Goal: Use online tool/utility: Utilize a website feature to perform a specific function

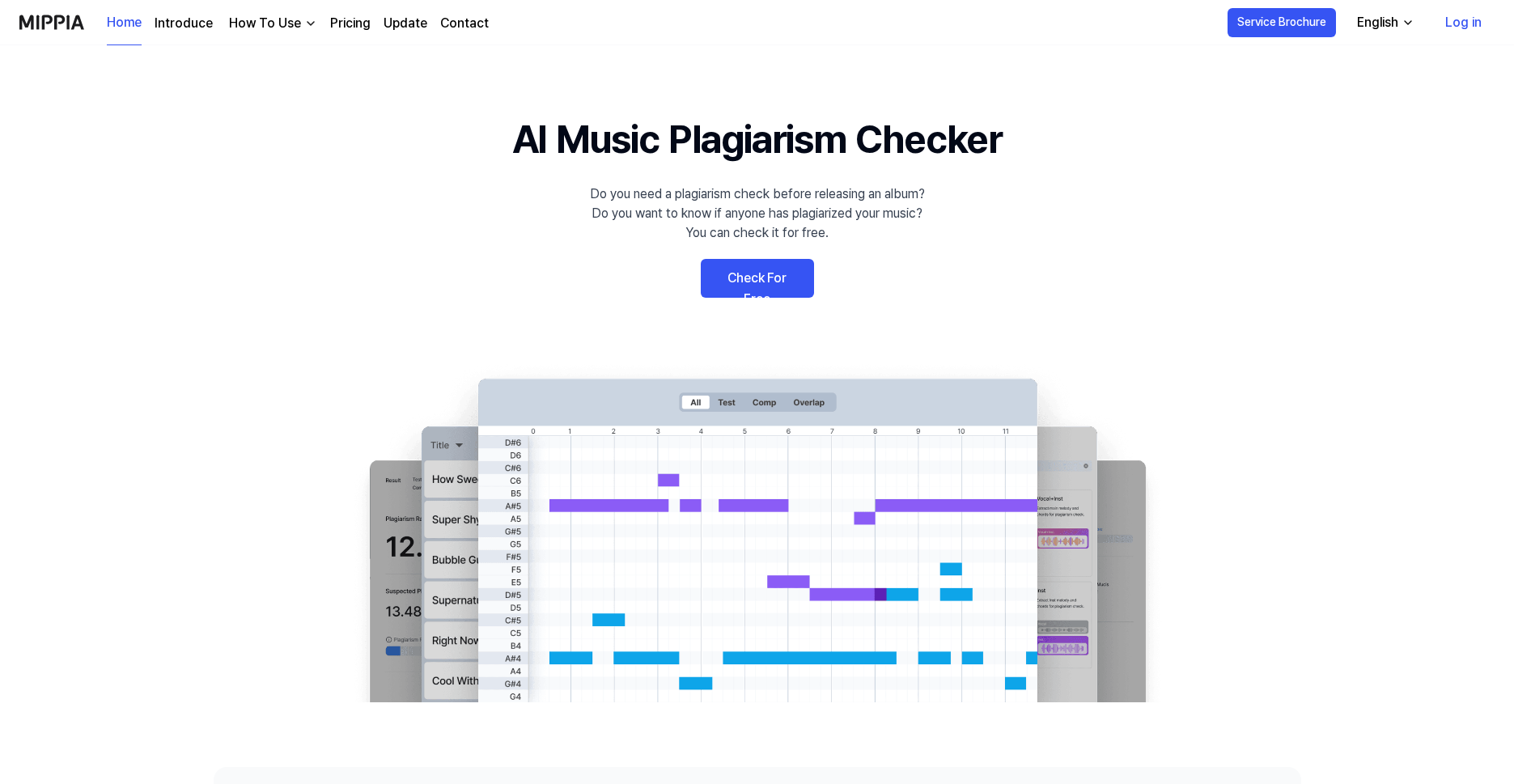
click at [744, 272] on link "Check For Free" at bounding box center [757, 278] width 113 height 39
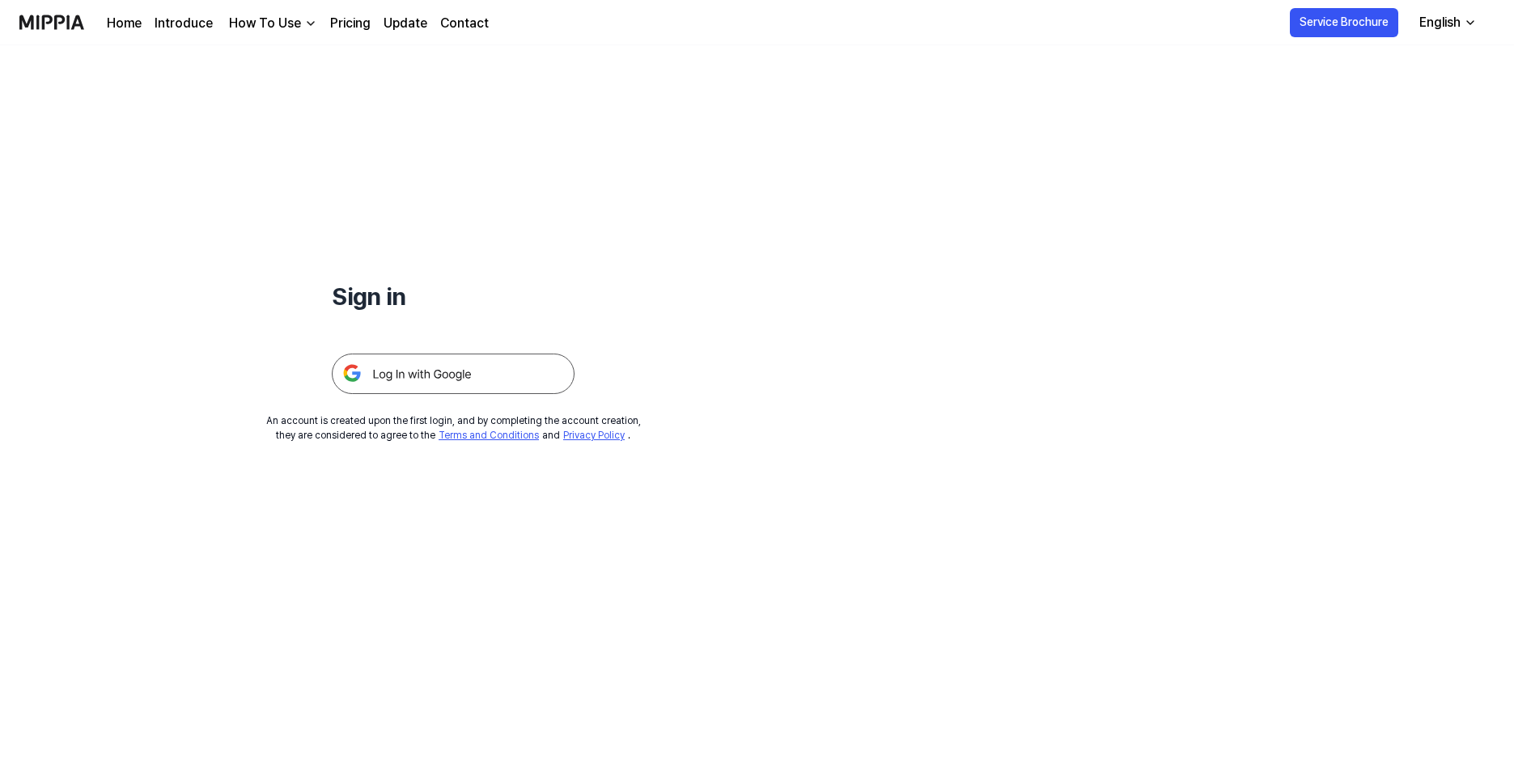
click at [499, 371] on img at bounding box center [453, 374] width 243 height 40
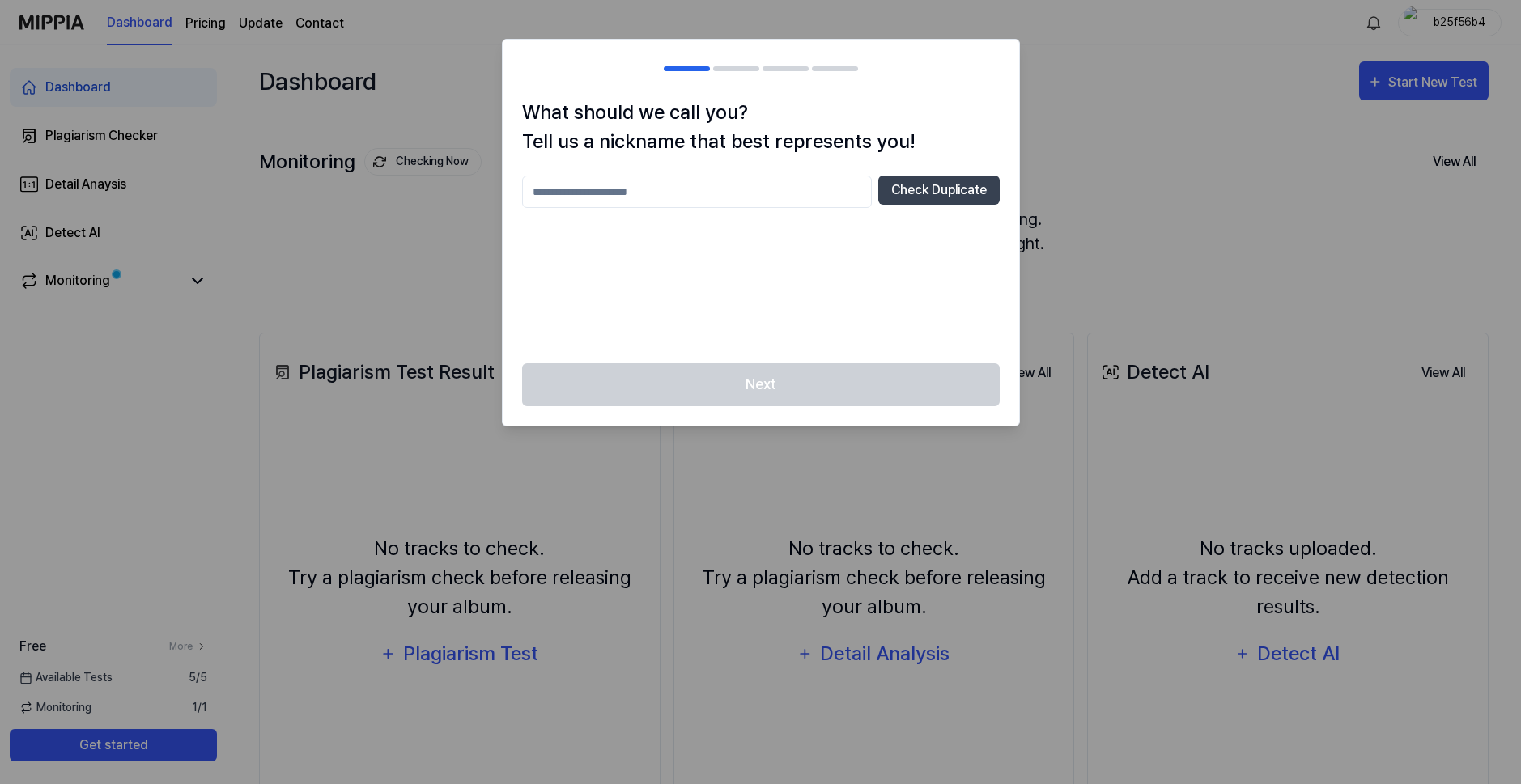
click at [655, 184] on input "text" at bounding box center [696, 192] width 350 height 33
type input "****"
click at [896, 191] on button "Check Duplicate" at bounding box center [939, 190] width 122 height 29
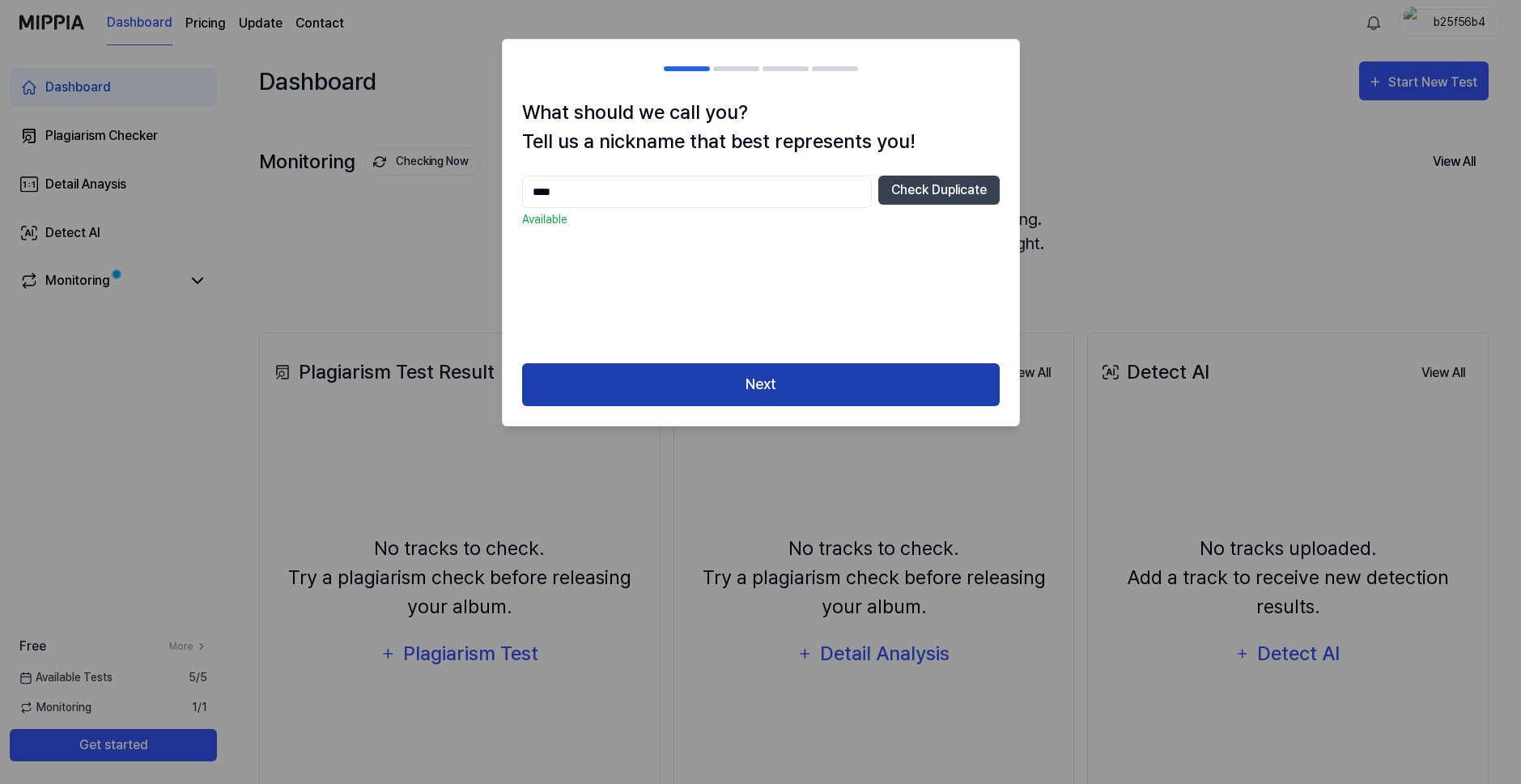
click at [731, 392] on button "Next" at bounding box center [760, 384] width 478 height 43
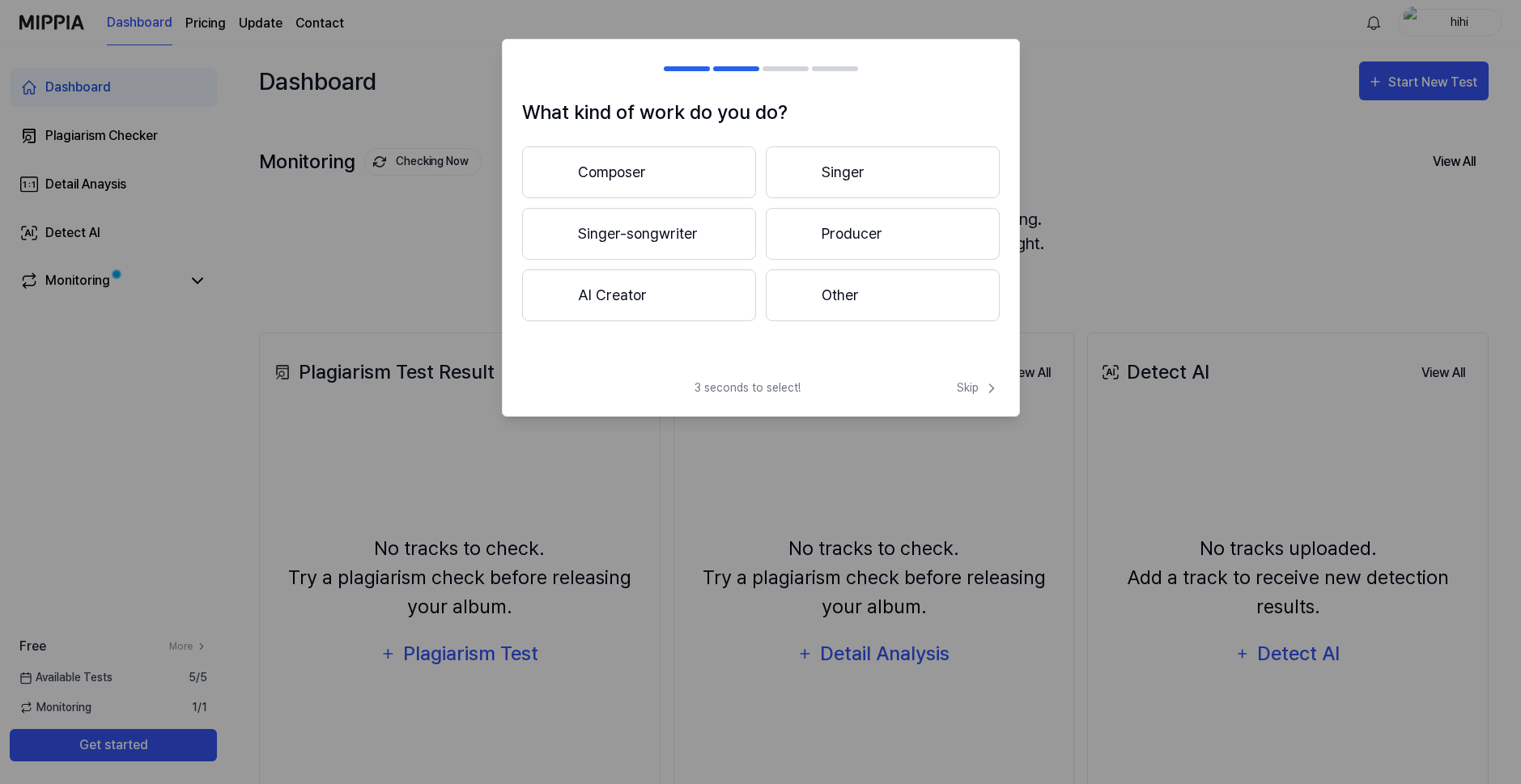
click at [810, 225] on button "Producer" at bounding box center [883, 234] width 234 height 52
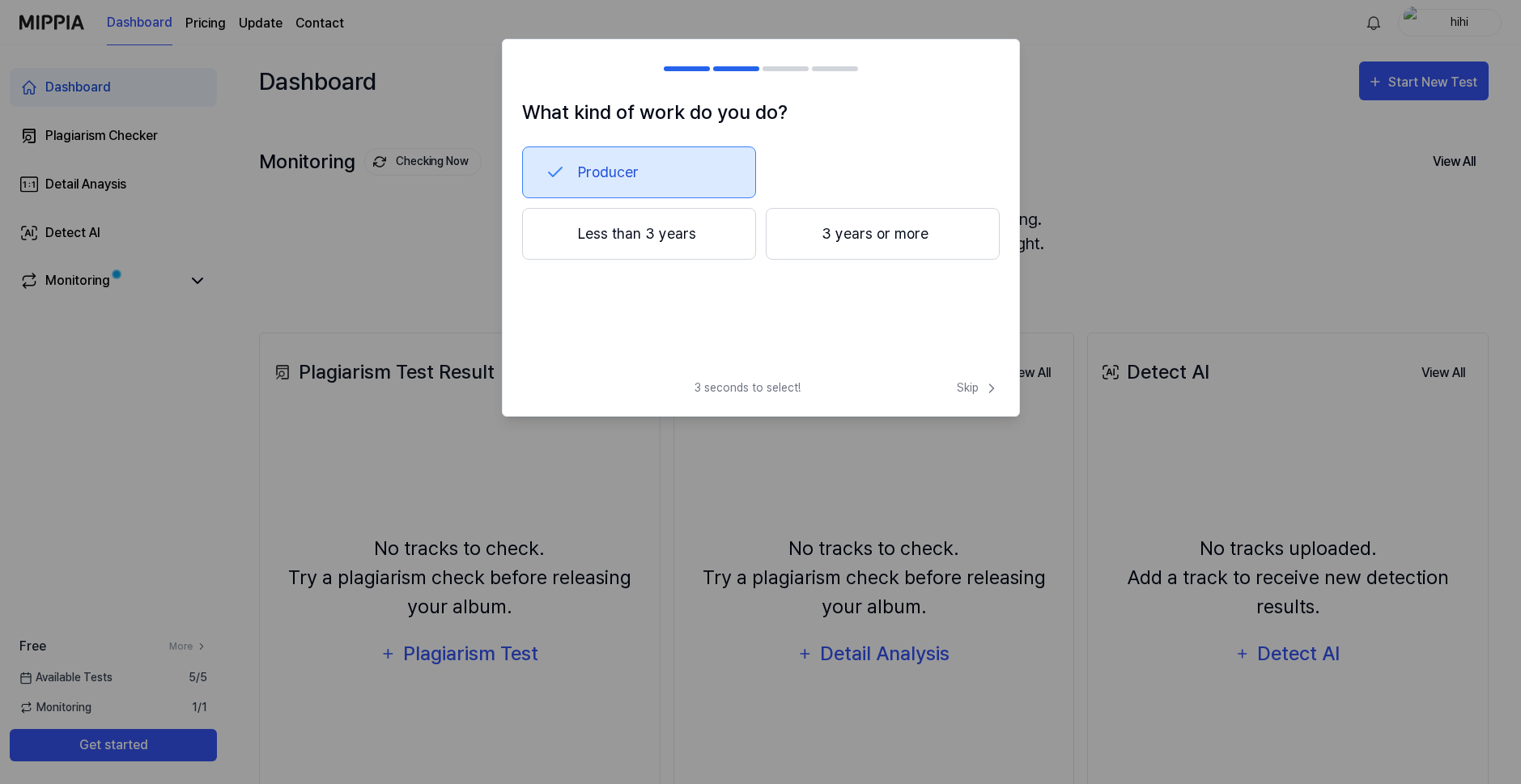
click at [789, 253] on button "3 years or more" at bounding box center [883, 234] width 234 height 52
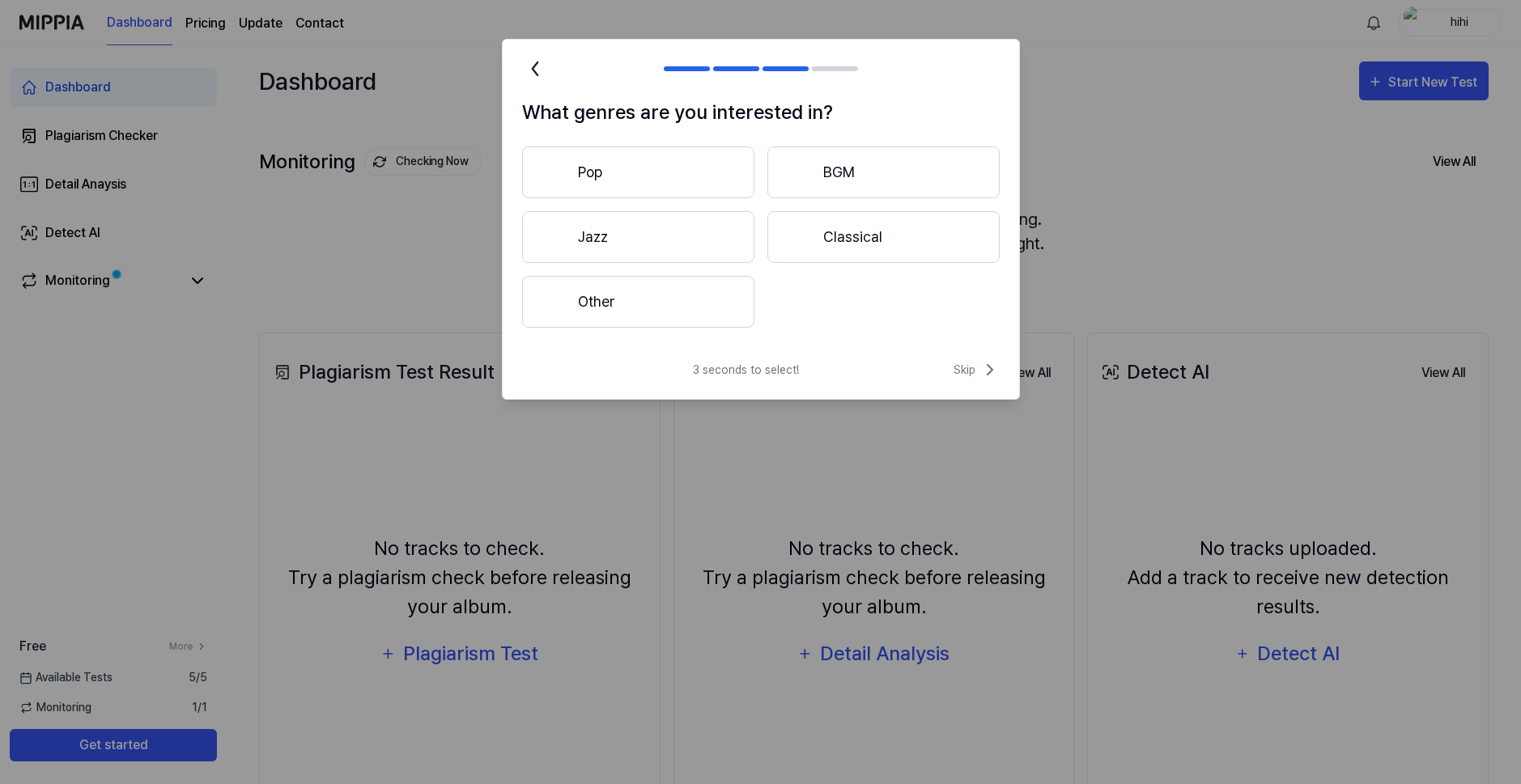
click at [692, 306] on button "Other" at bounding box center [638, 302] width 232 height 52
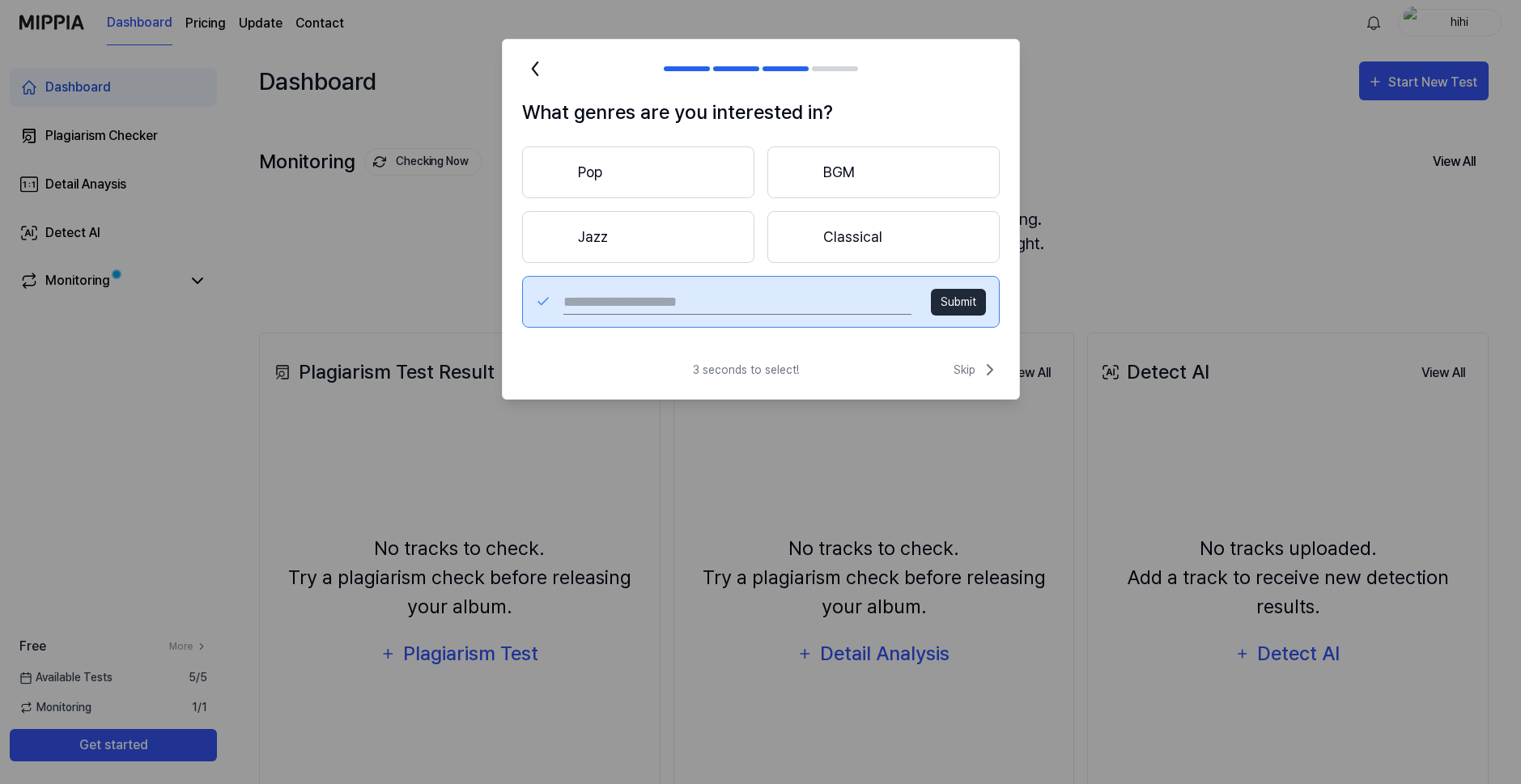
click at [719, 306] on input "text" at bounding box center [737, 301] width 347 height 26
type input "****"
click at [983, 367] on icon at bounding box center [990, 370] width 19 height 19
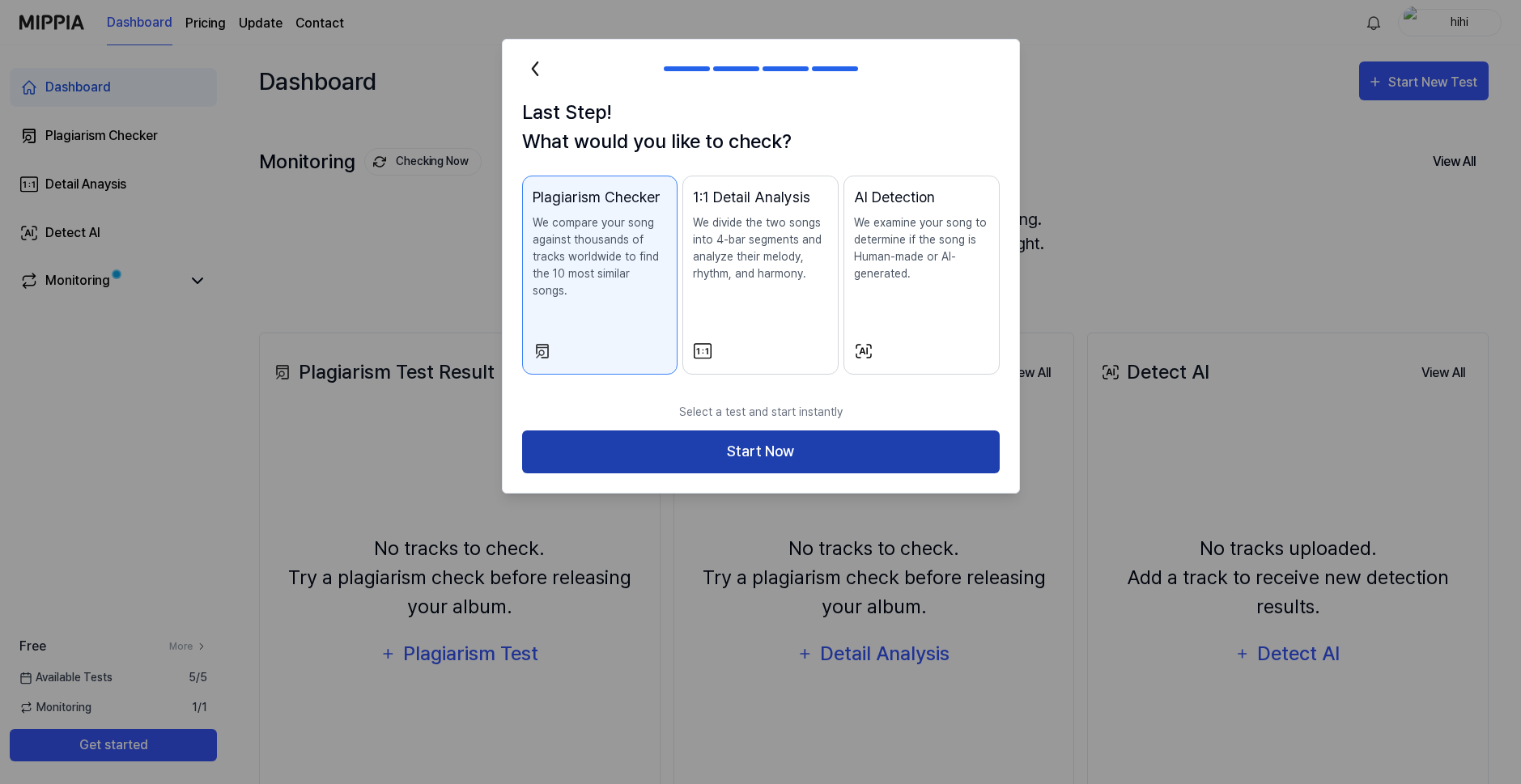
click at [709, 430] on button "Start Now" at bounding box center [760, 451] width 478 height 43
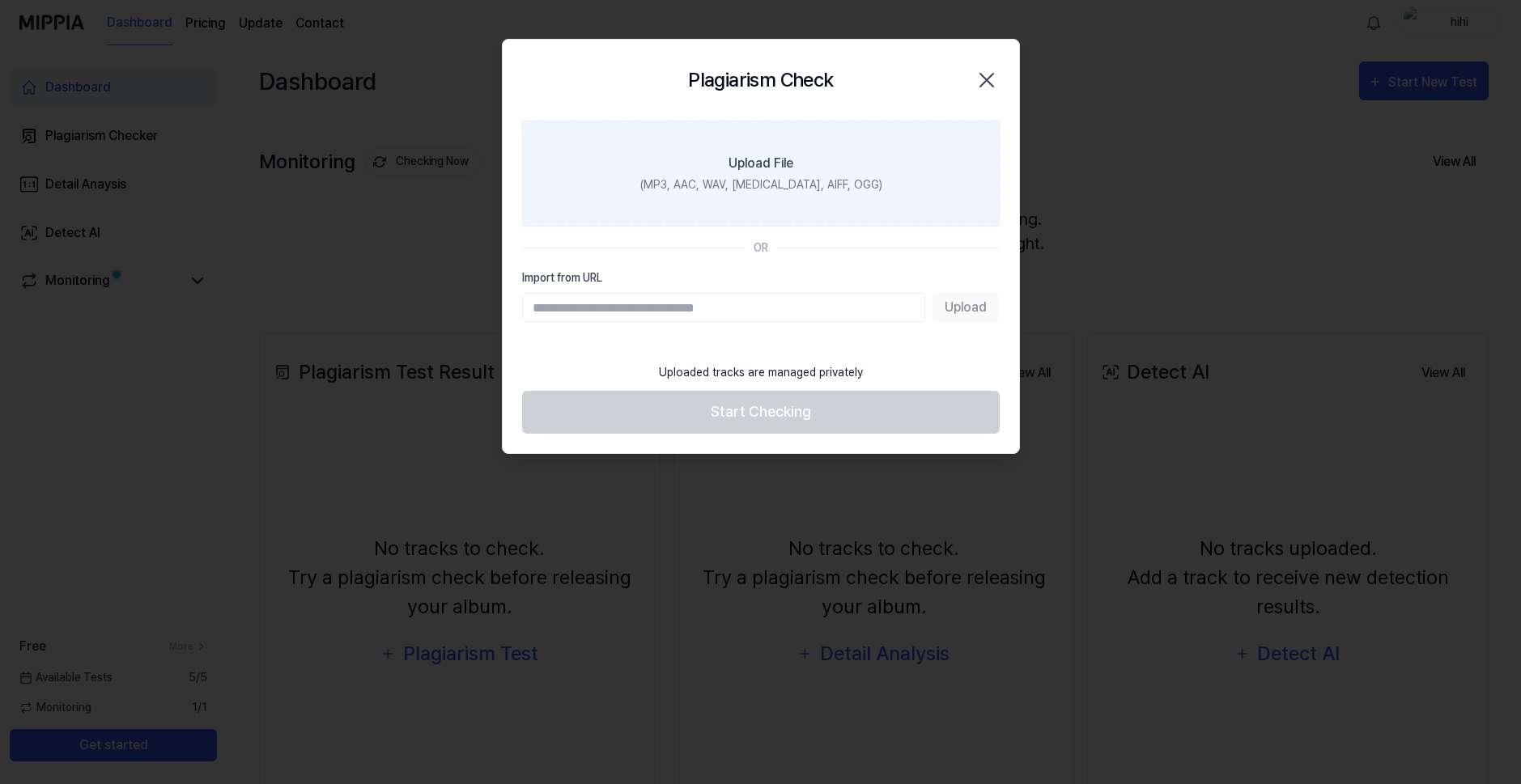
click at [711, 201] on label "Upload File (MP3, AAC, WAV, [MEDICAL_DATA], AIFF, OGG)" at bounding box center [760, 173] width 478 height 106
click at [0, 0] on input "Upload File (MP3, AAC, WAV, [MEDICAL_DATA], AIFF, OGG)" at bounding box center [0, 0] width 0 height 0
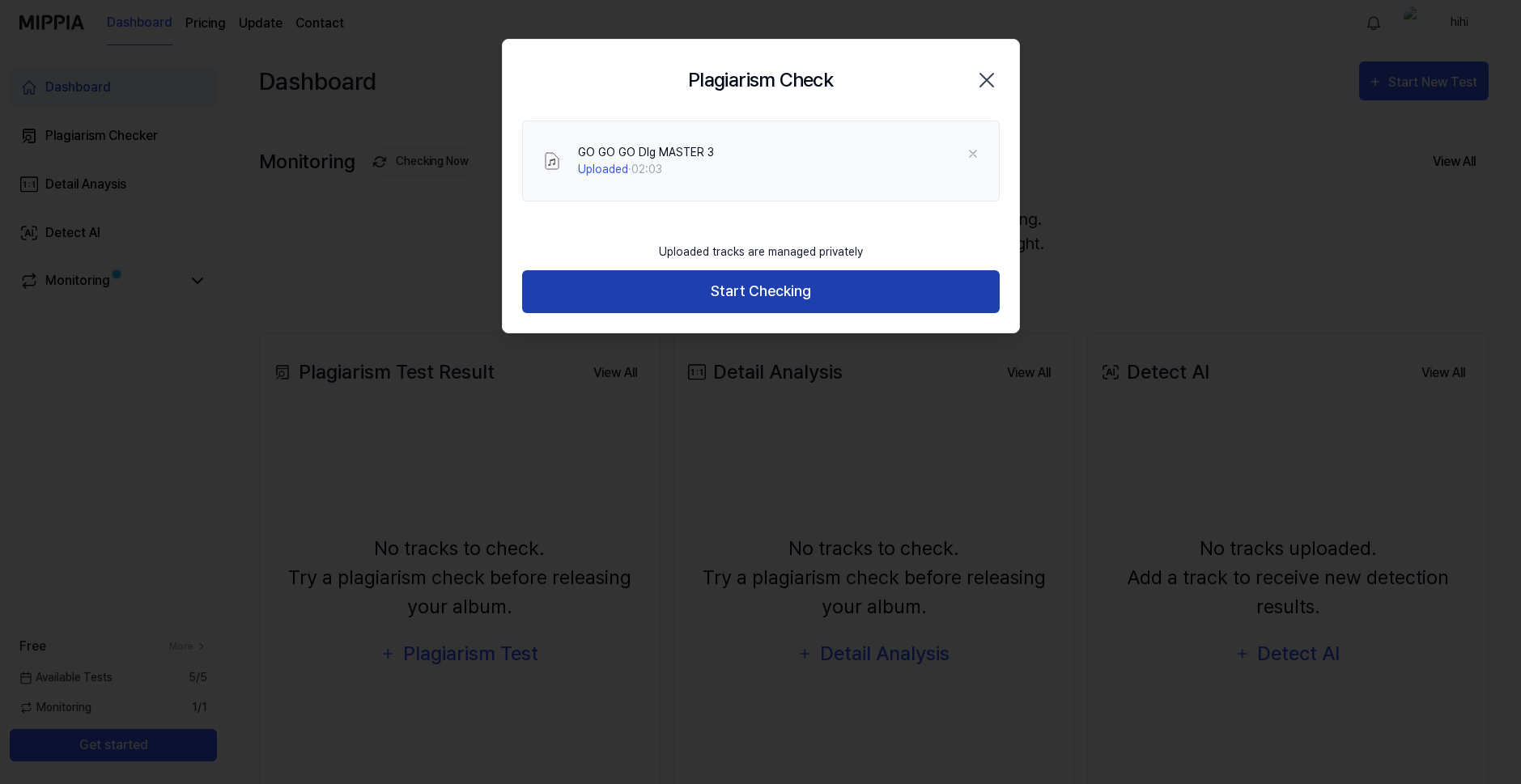
click at [698, 281] on button "Start Checking" at bounding box center [760, 291] width 478 height 43
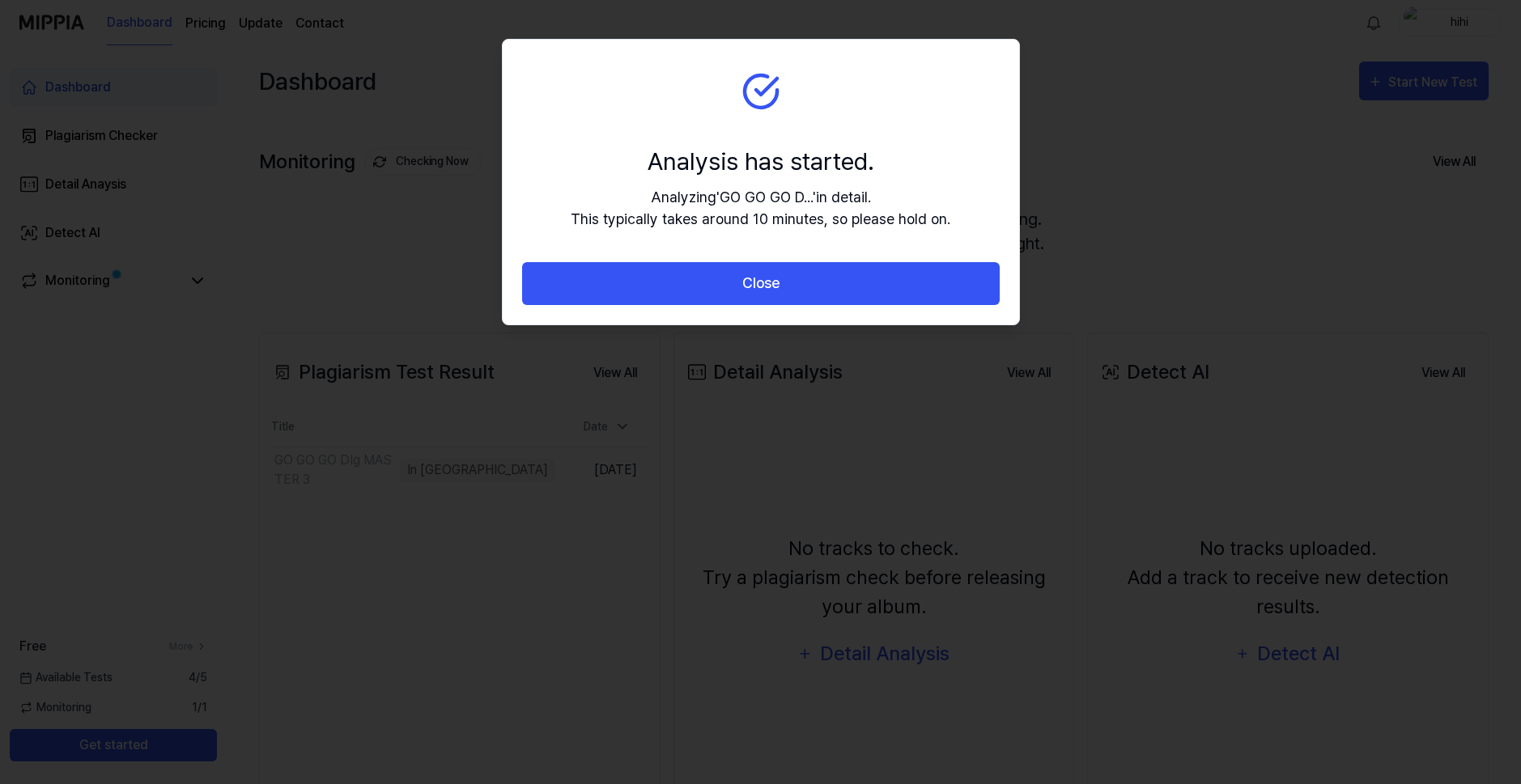
click at [698, 281] on button "Close" at bounding box center [760, 284] width 478 height 43
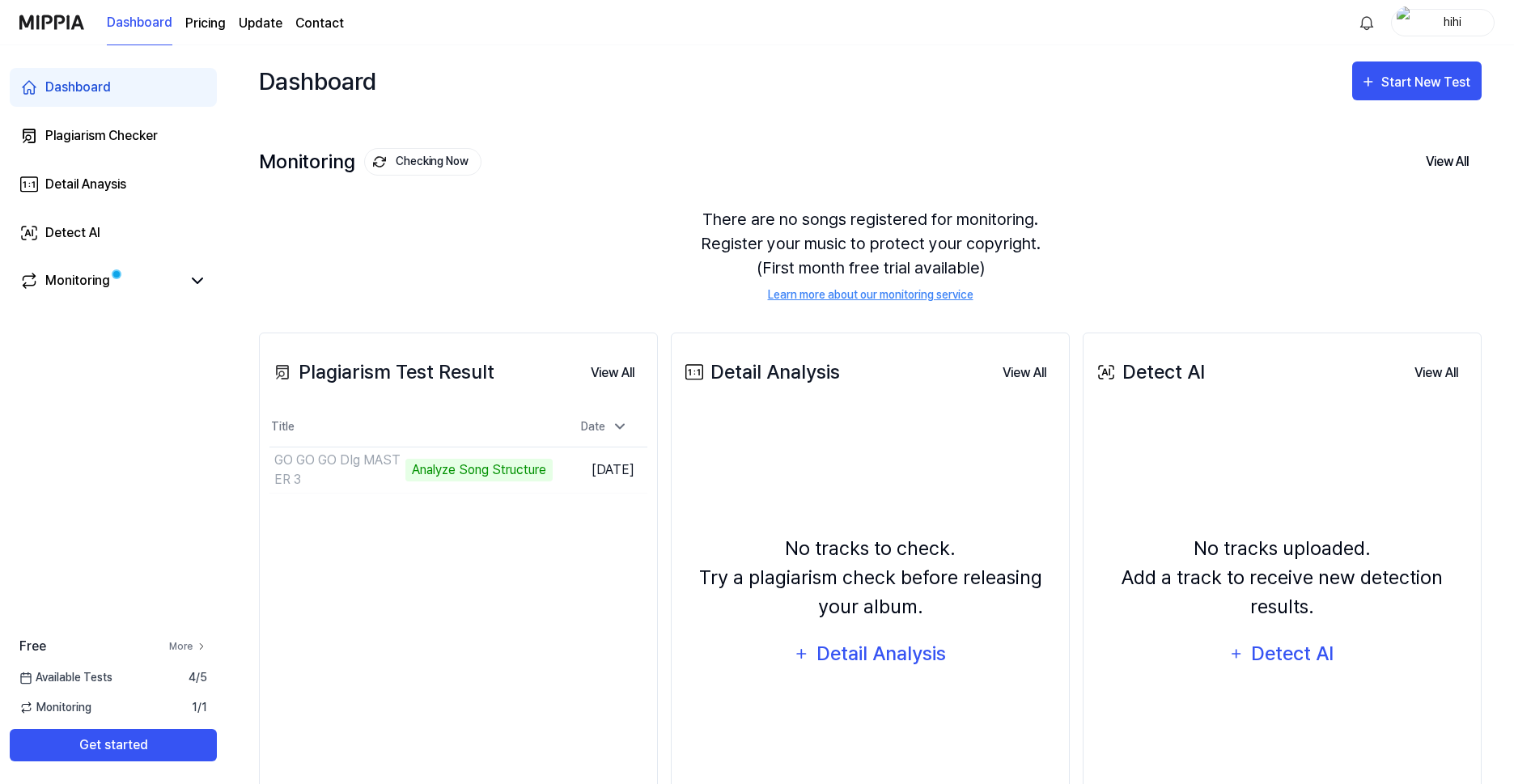
click at [198, 647] on icon at bounding box center [201, 647] width 12 height 12
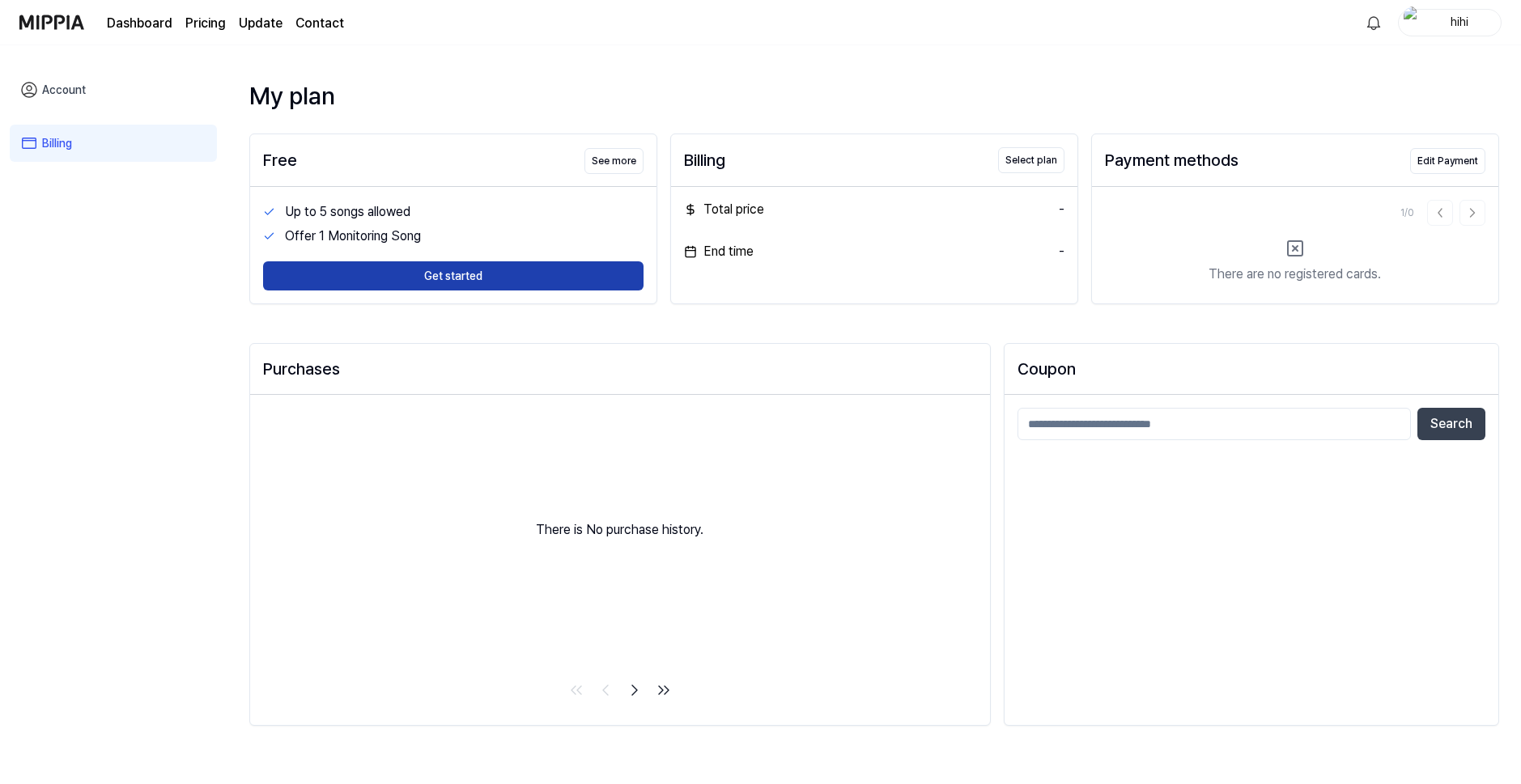
click at [289, 275] on button "Get started" at bounding box center [453, 276] width 381 height 29
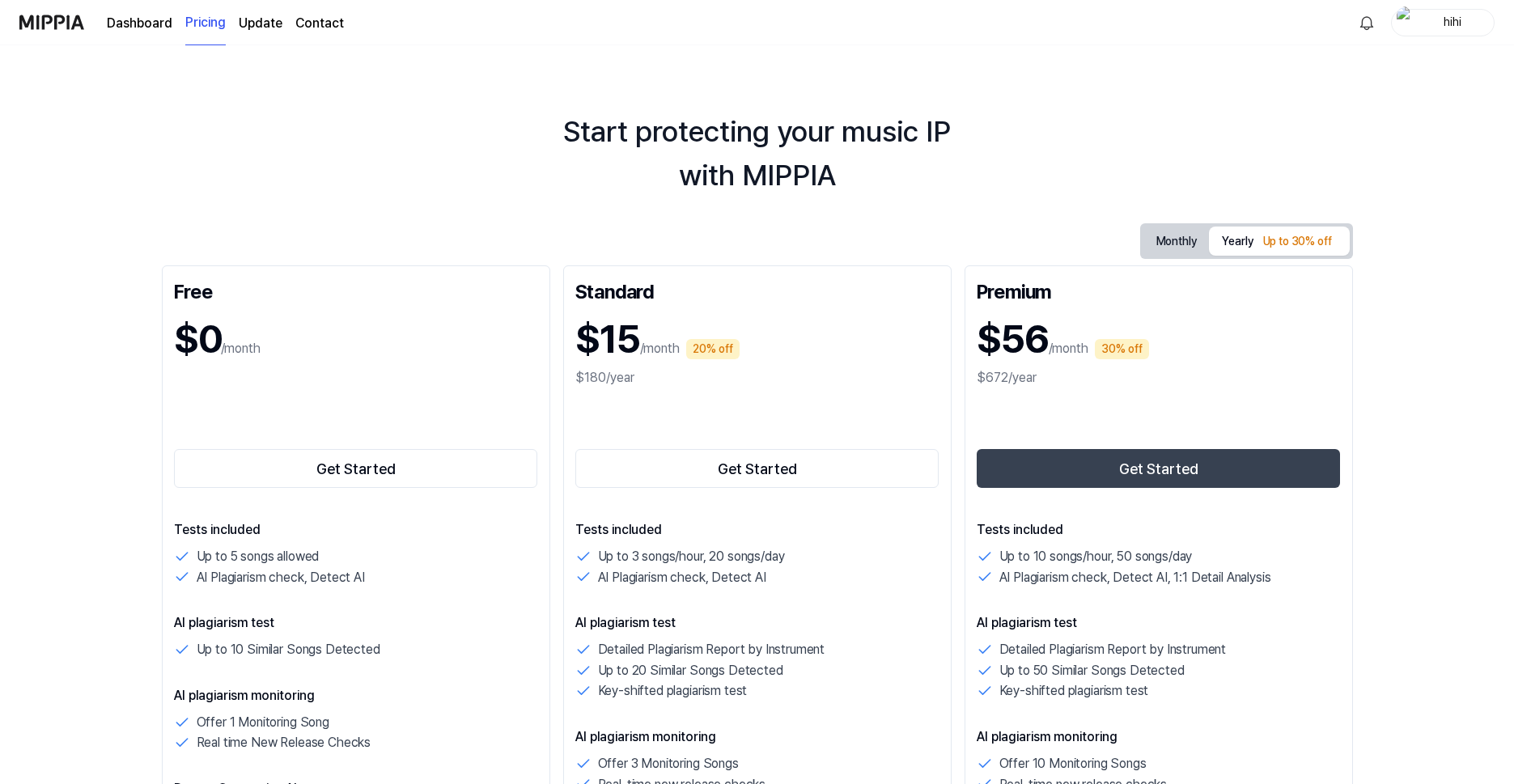
click at [101, 33] on div "Dashboard Pricing Update Contact" at bounding box center [181, 22] width 325 height 44
click at [117, 27] on link "Dashboard" at bounding box center [139, 23] width 65 height 19
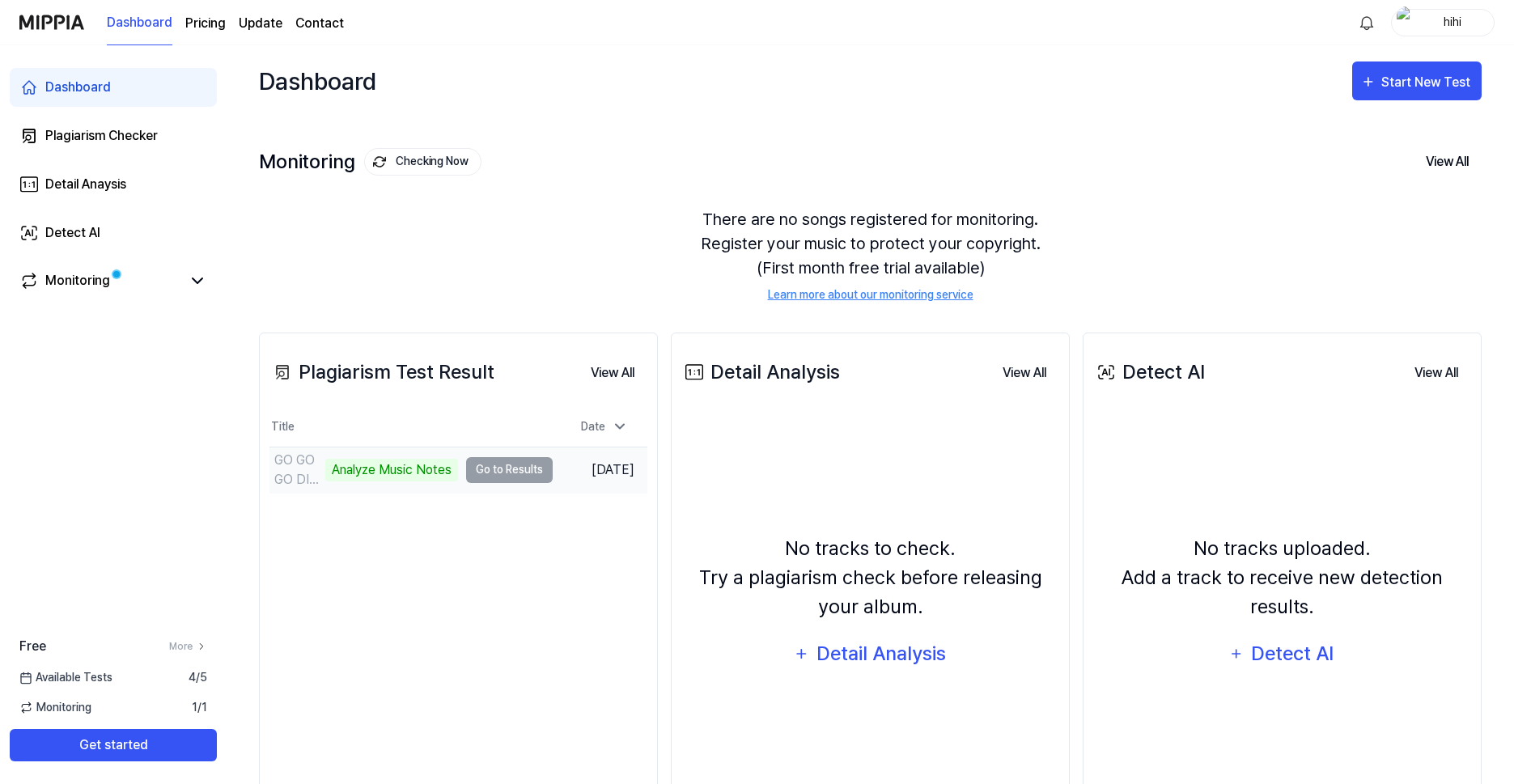
click at [481, 468] on td "GO GO GO DIg MASTER 3 Analyze Music Notes Go to Results" at bounding box center [410, 470] width 283 height 45
click at [480, 461] on td "GO GO GO DIg MASTER 3 Analyze Music Notes Go to Results" at bounding box center [410, 470] width 283 height 45
click at [500, 506] on div "Plagiarism Test Result View All Plagiarism Test Result Title Date GO GO GO DIg …" at bounding box center [458, 592] width 399 height 520
click at [489, 479] on td "GO GO GO DIg MASTER 3 Analyze Music Notes Go to Results" at bounding box center [410, 470] width 283 height 45
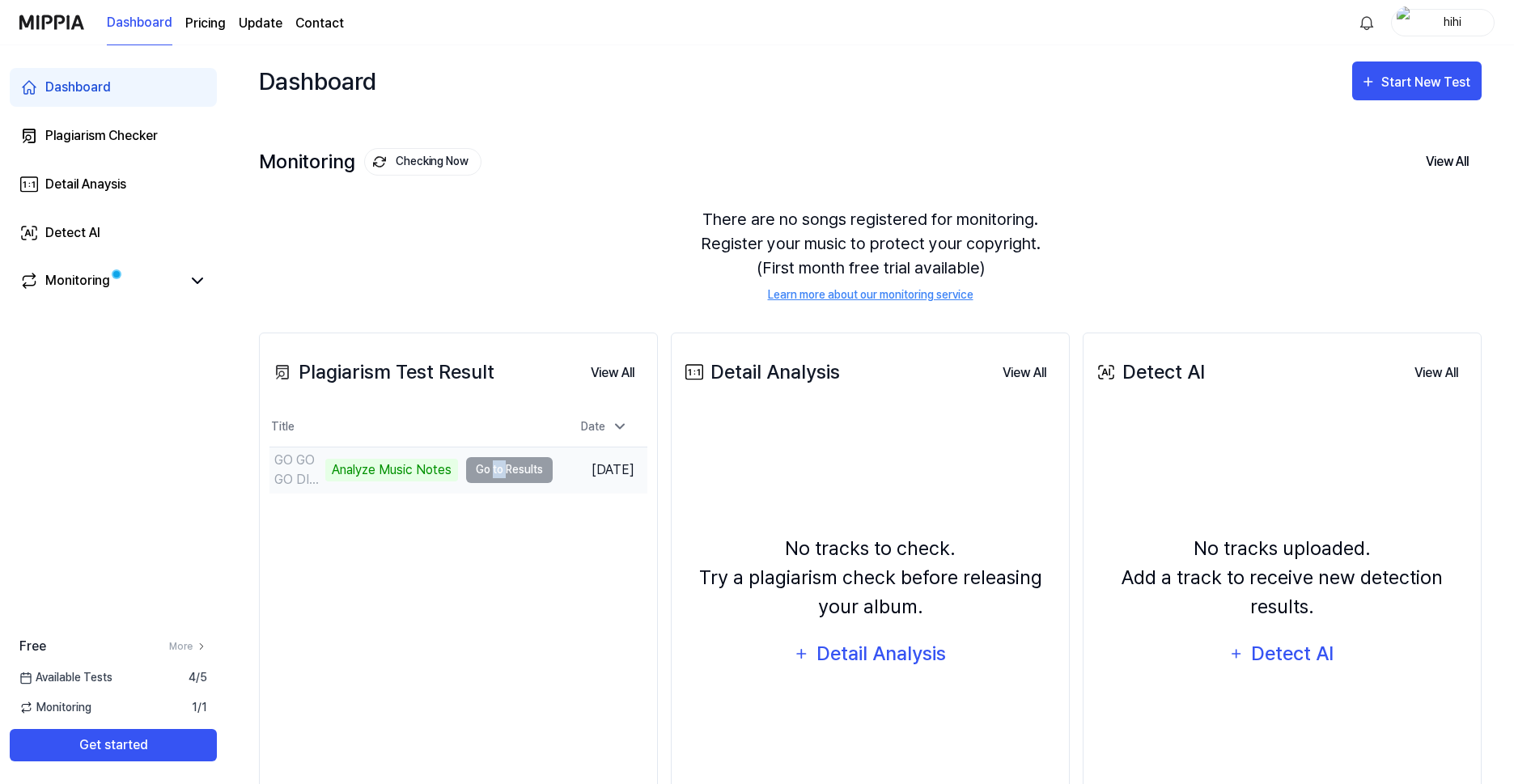
click at [489, 479] on td "GO GO GO DIg MASTER 3 Analyze Music Notes Go to Results" at bounding box center [410, 470] width 283 height 45
click at [497, 589] on div "Plagiarism Test Result View All Plagiarism Test Result Title Date GO GO GO DIg …" at bounding box center [458, 592] width 399 height 520
click at [205, 276] on icon at bounding box center [198, 281] width 19 height 19
click at [205, 280] on icon at bounding box center [198, 281] width 19 height 19
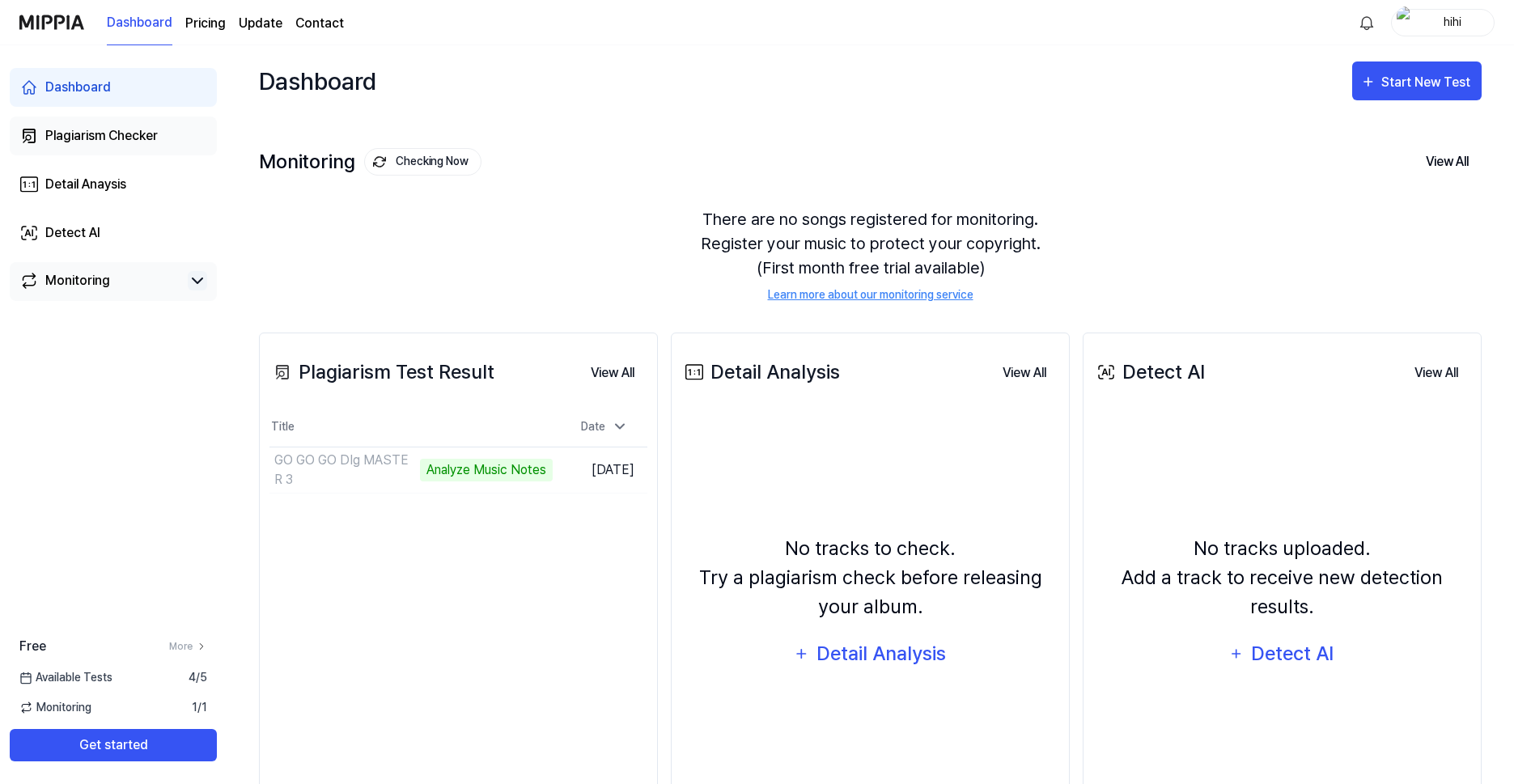
click at [106, 139] on div "Plagiarism Checker" at bounding box center [101, 136] width 112 height 19
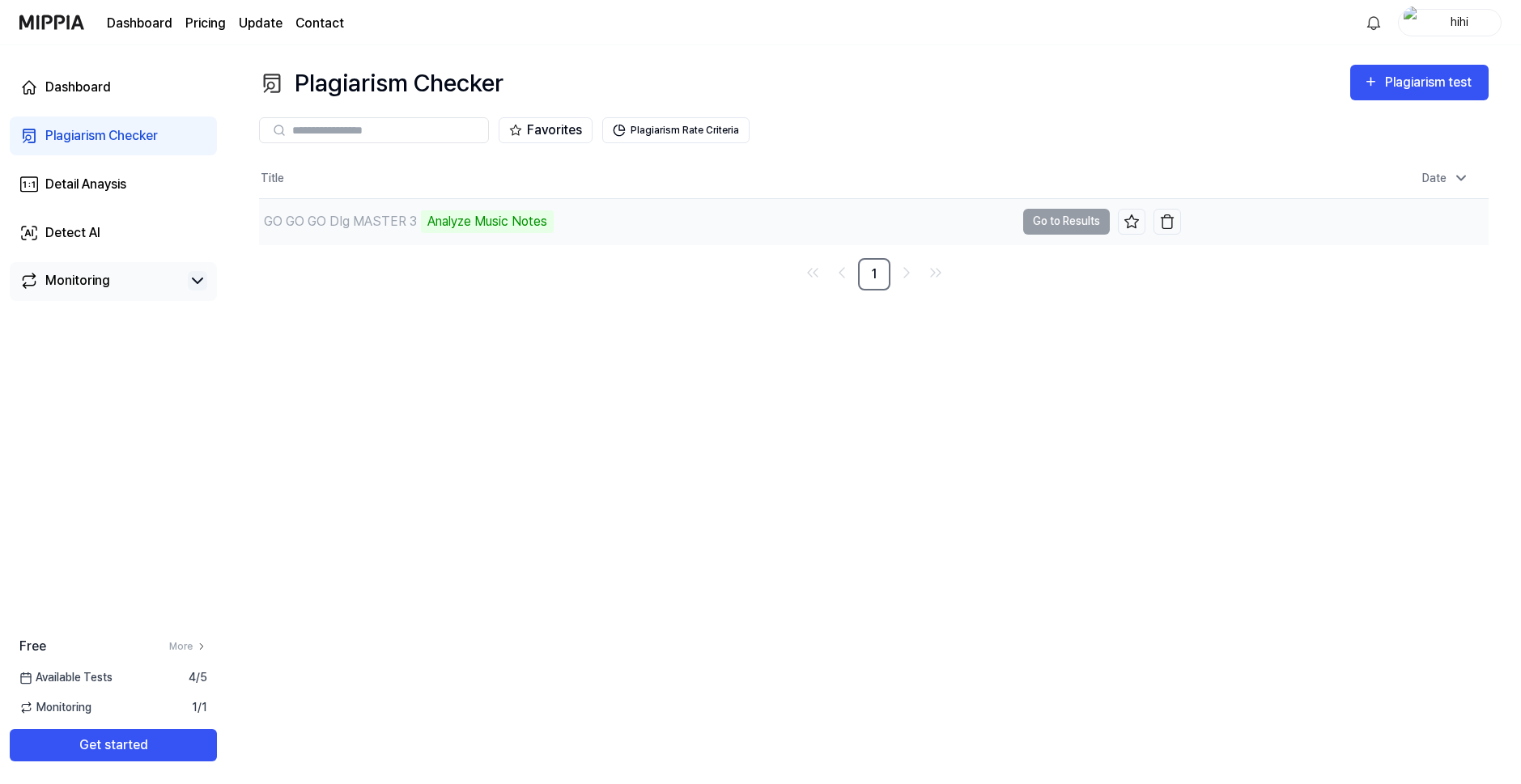
click at [1093, 224] on td "GO GO GO DIg MASTER 3 Analyze Music Notes Go to Results" at bounding box center [719, 221] width 922 height 45
